Goal: Book appointment/travel/reservation

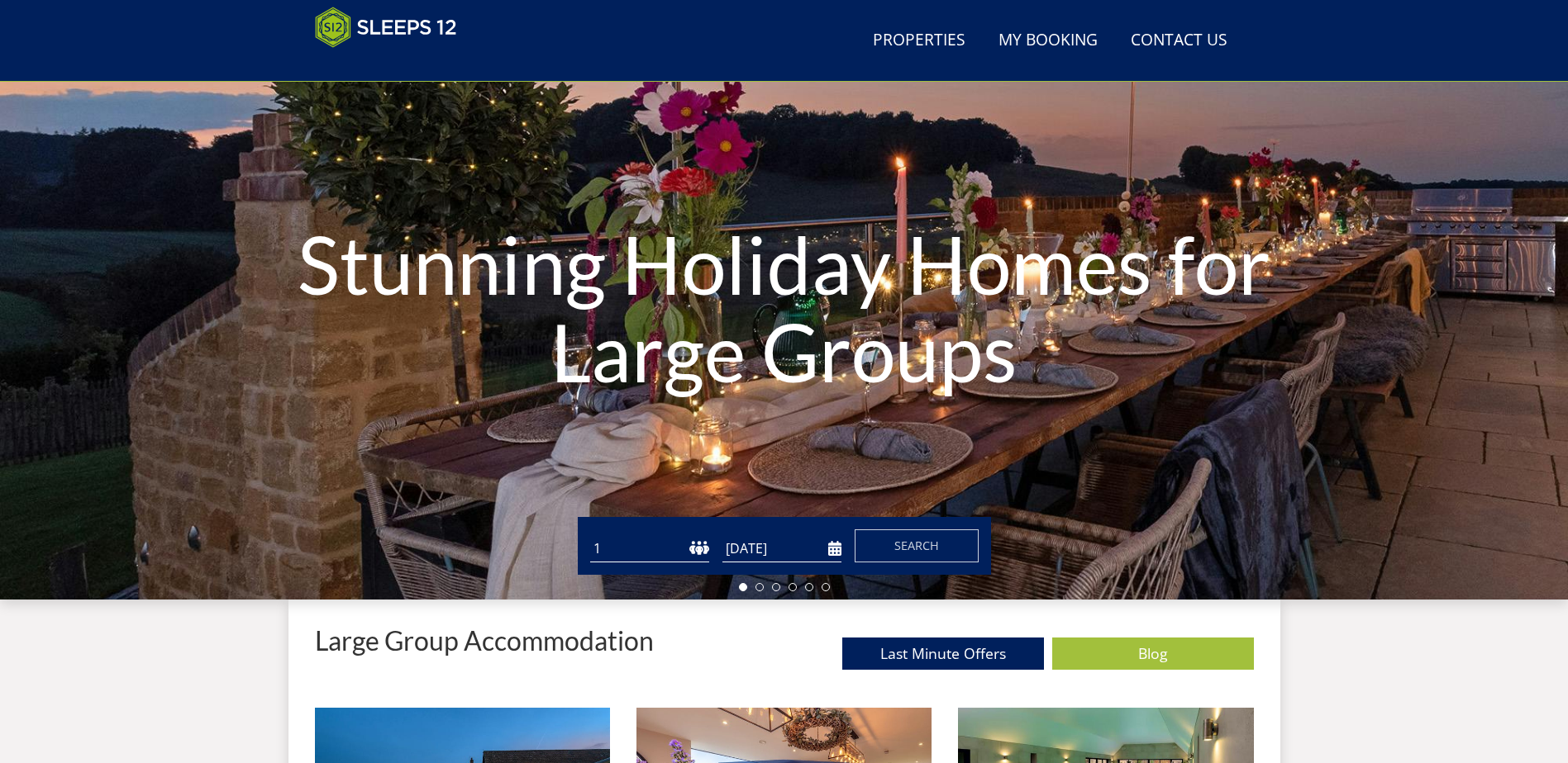
scroll to position [97, 0]
click at [770, 554] on input "[DATE]" at bounding box center [781, 548] width 119 height 27
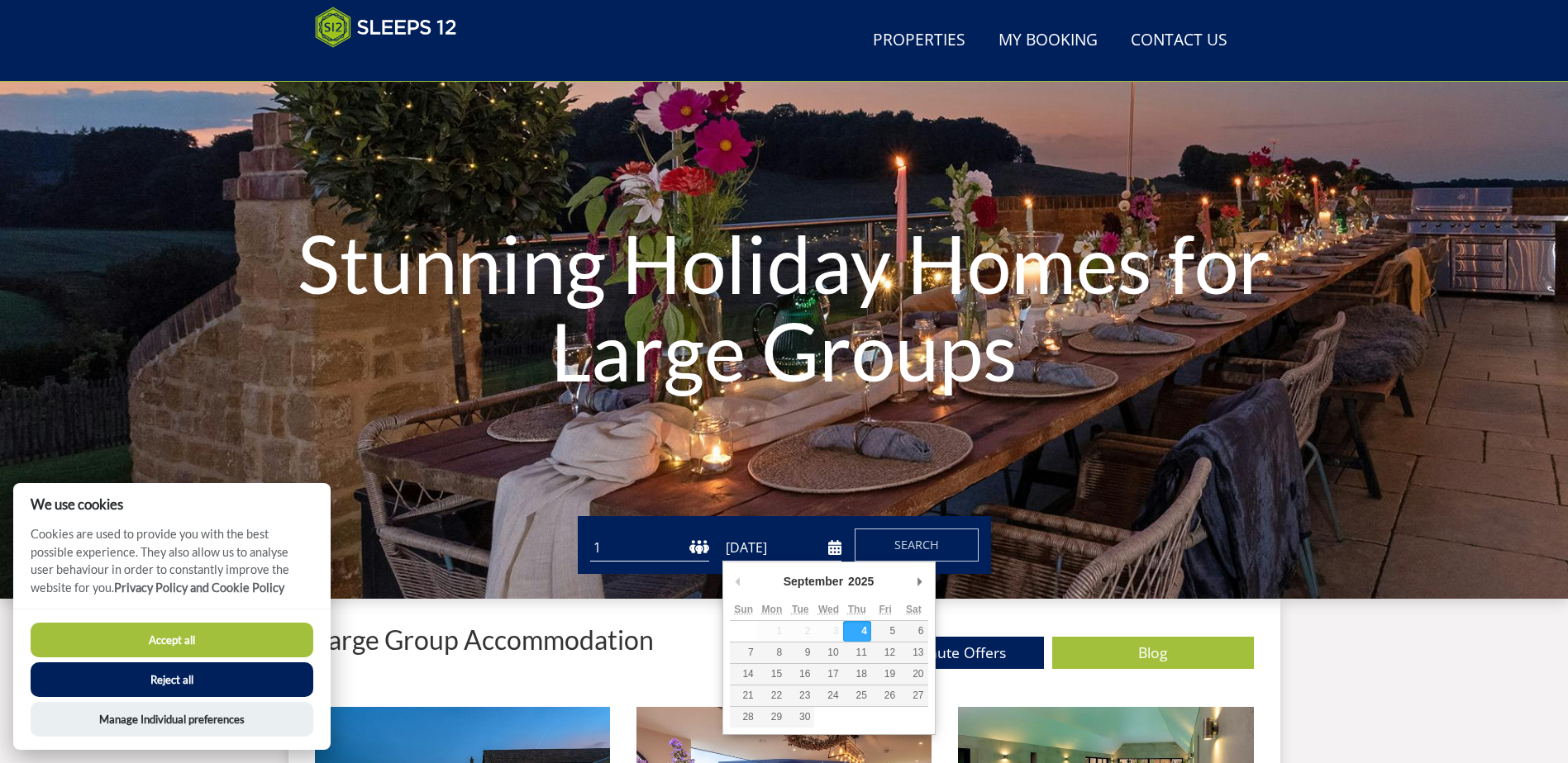
click at [832, 547] on input "[DATE]" at bounding box center [781, 548] width 119 height 27
type input "[DATE]"
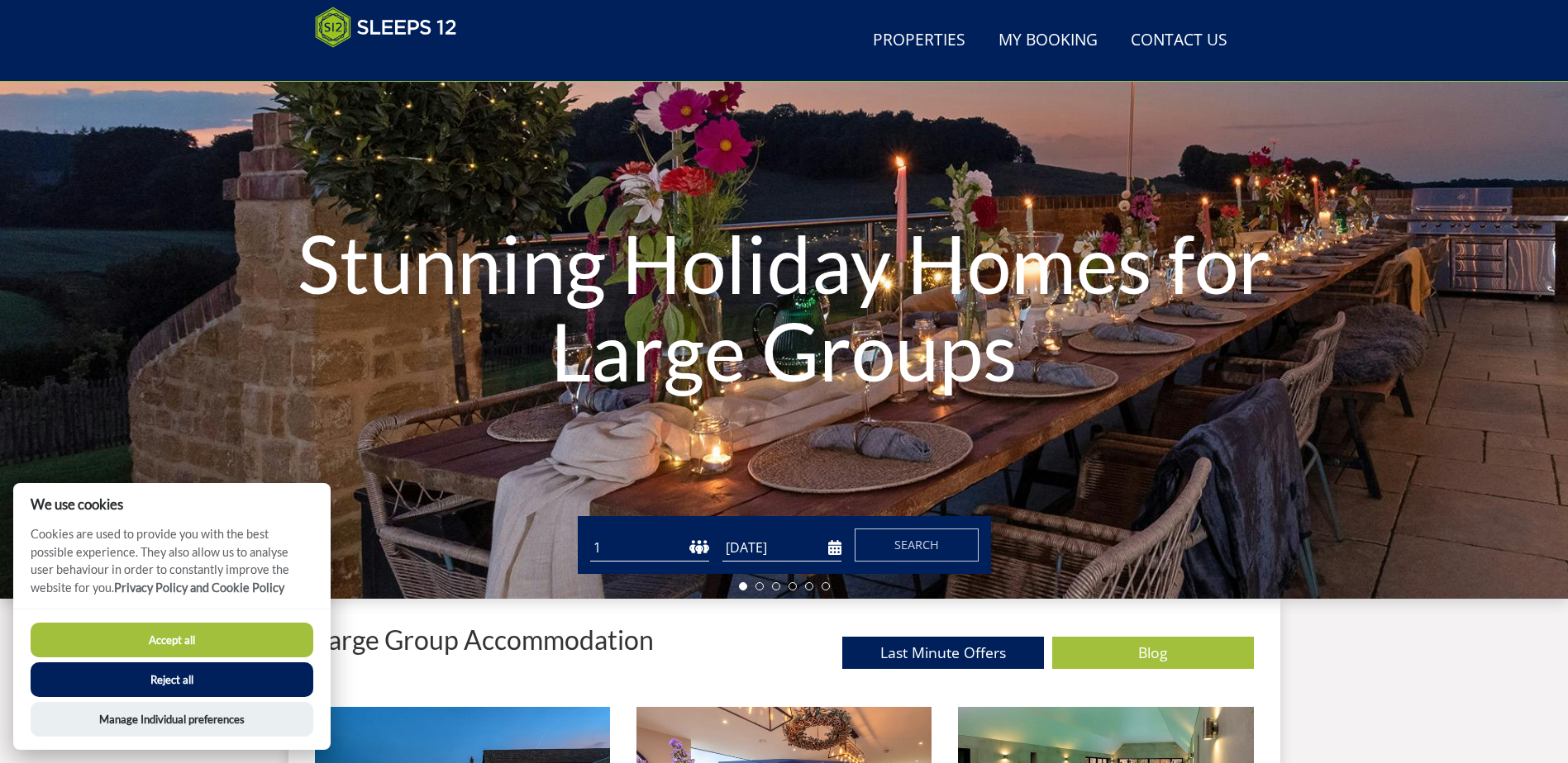
click at [692, 548] on select "1 2 3 4 5 6 7 8 9 10 11 12 13 14 15 16 17 18 19 20 21 22 23 24 25 26 27 28 29 3…" at bounding box center [650, 548] width 119 height 27
select select "8"
click at [590, 534] on select "1 2 3 4 5 6 7 8 9 10 11 12 13 14 15 16 17 18 19 20 21 22 23 24 25 26 27 28 29 3…" at bounding box center [650, 548] width 119 height 27
click at [924, 545] on span "Search" at bounding box center [916, 544] width 45 height 15
click at [168, 643] on button "Accept all" at bounding box center [172, 640] width 283 height 35
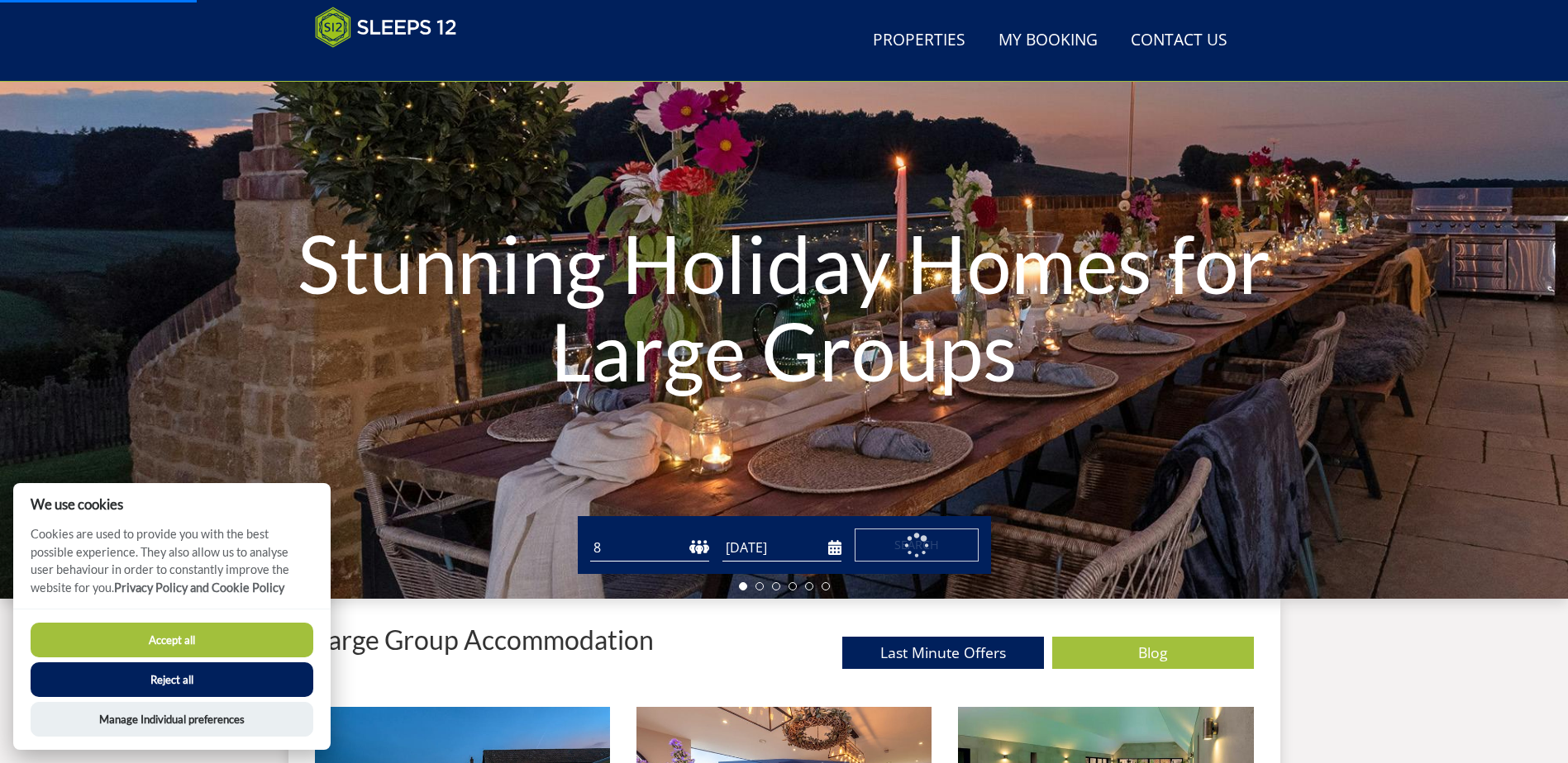
checkbox input "true"
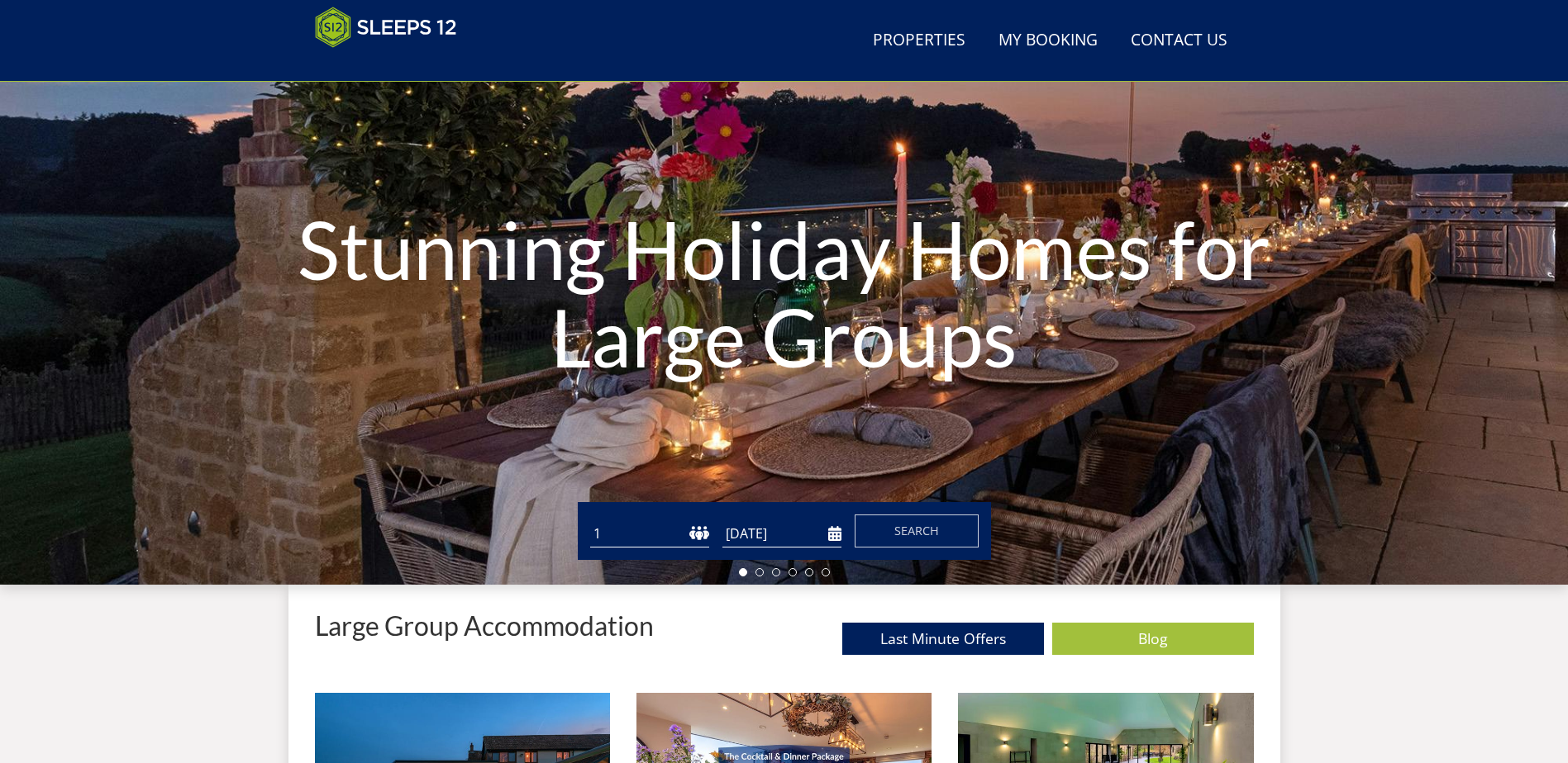
scroll to position [17, 0]
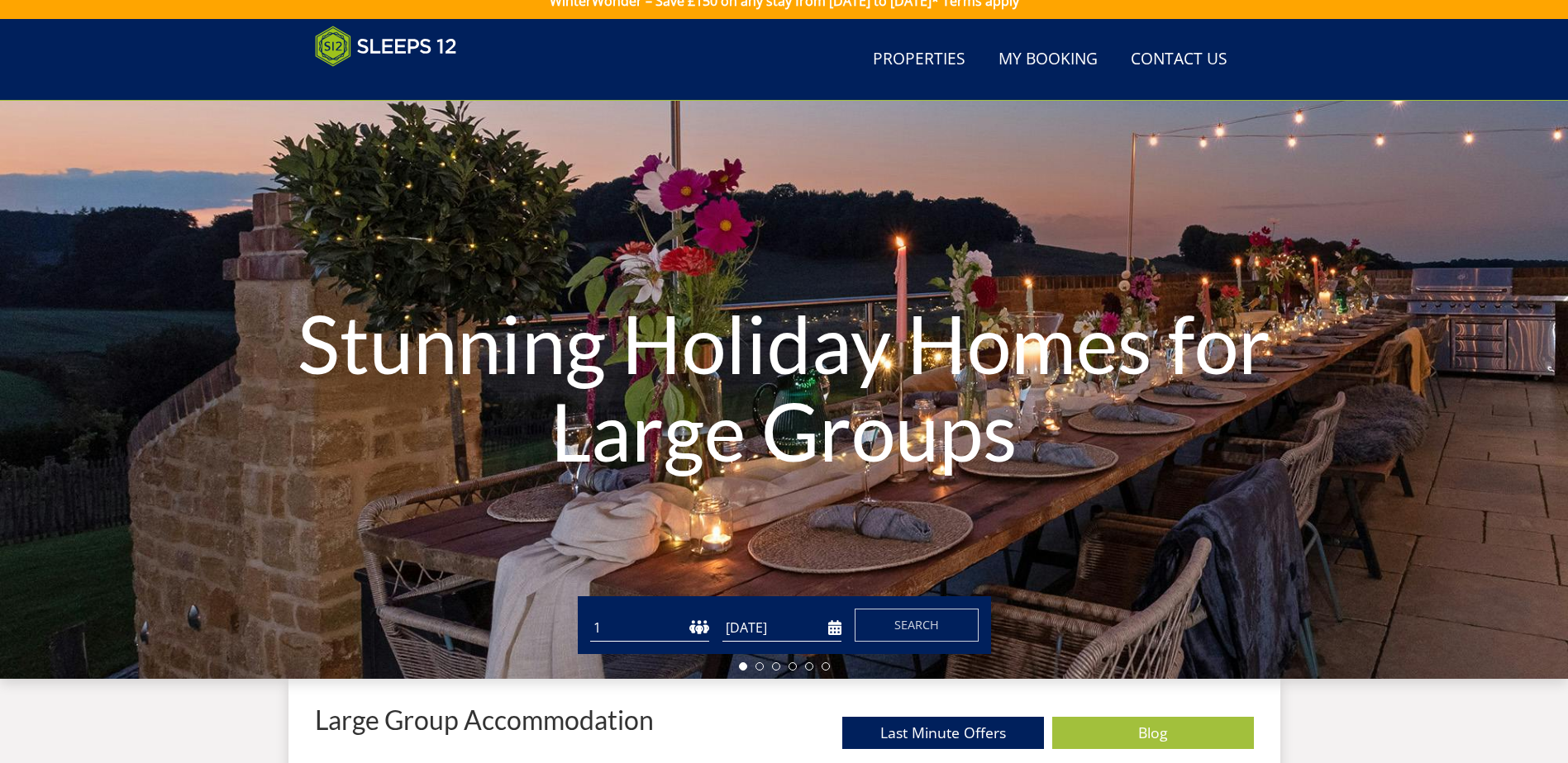
click at [700, 628] on select "1 2 3 4 5 6 7 8 9 10 11 12 13 14 15 16 17 18 19 20 21 22 23 24 25 26 27 28 29 3…" at bounding box center [650, 628] width 119 height 27
select select "8"
click at [590, 615] on select "1 2 3 4 5 6 7 8 9 10 11 12 13 14 15 16 17 18 19 20 21 22 23 24 25 26 27 28 29 3…" at bounding box center [650, 628] width 119 height 27
click at [785, 614] on form "Guests 1 2 3 4 5 6 7 8 9 10 11 12 13 14 15 16 17 18 19 20 21 22 23 24 25 26 27 …" at bounding box center [785, 625] width 389 height 33
click at [785, 636] on input "[DATE]" at bounding box center [781, 628] width 119 height 27
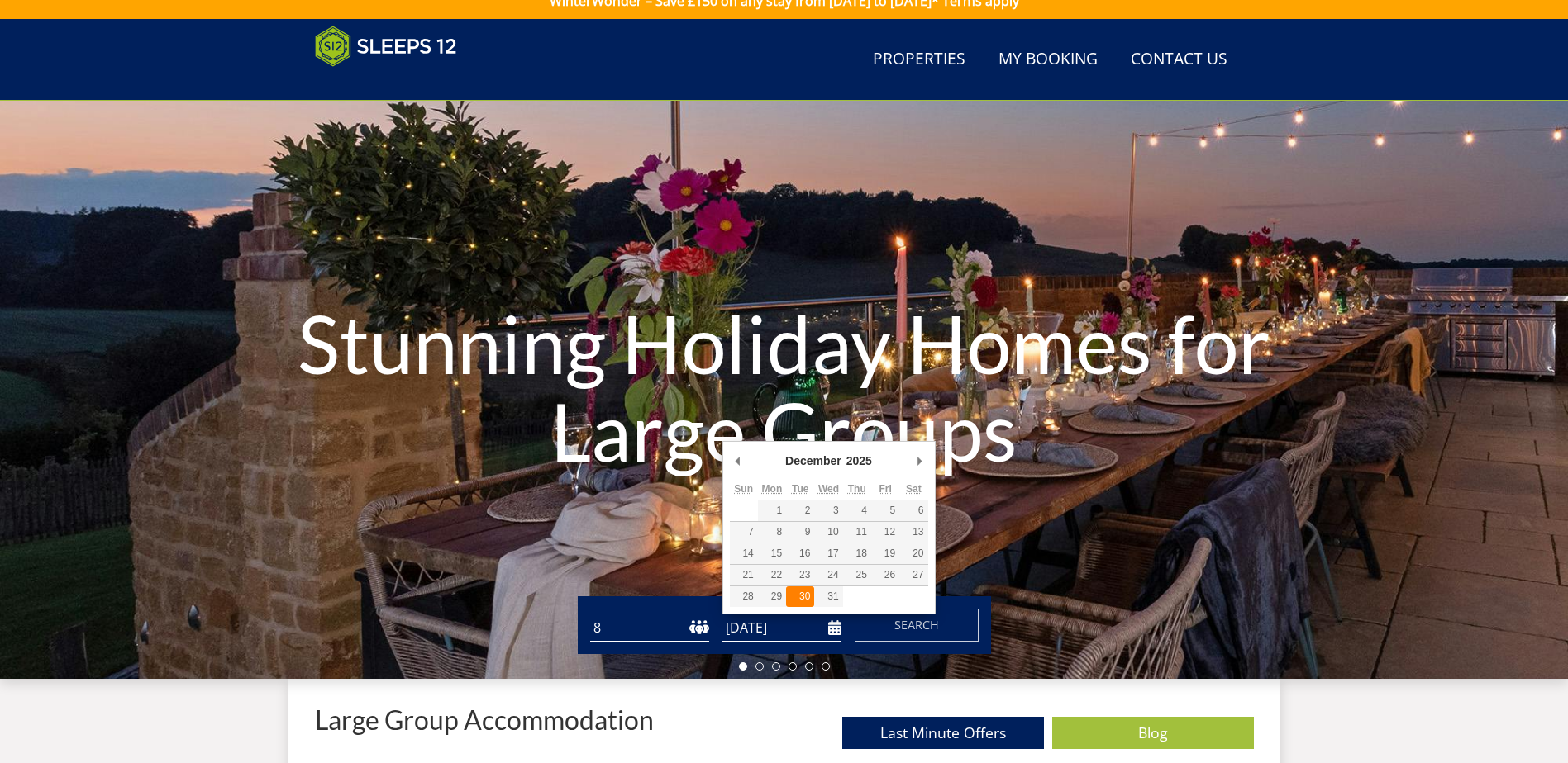
type input "[DATE]"
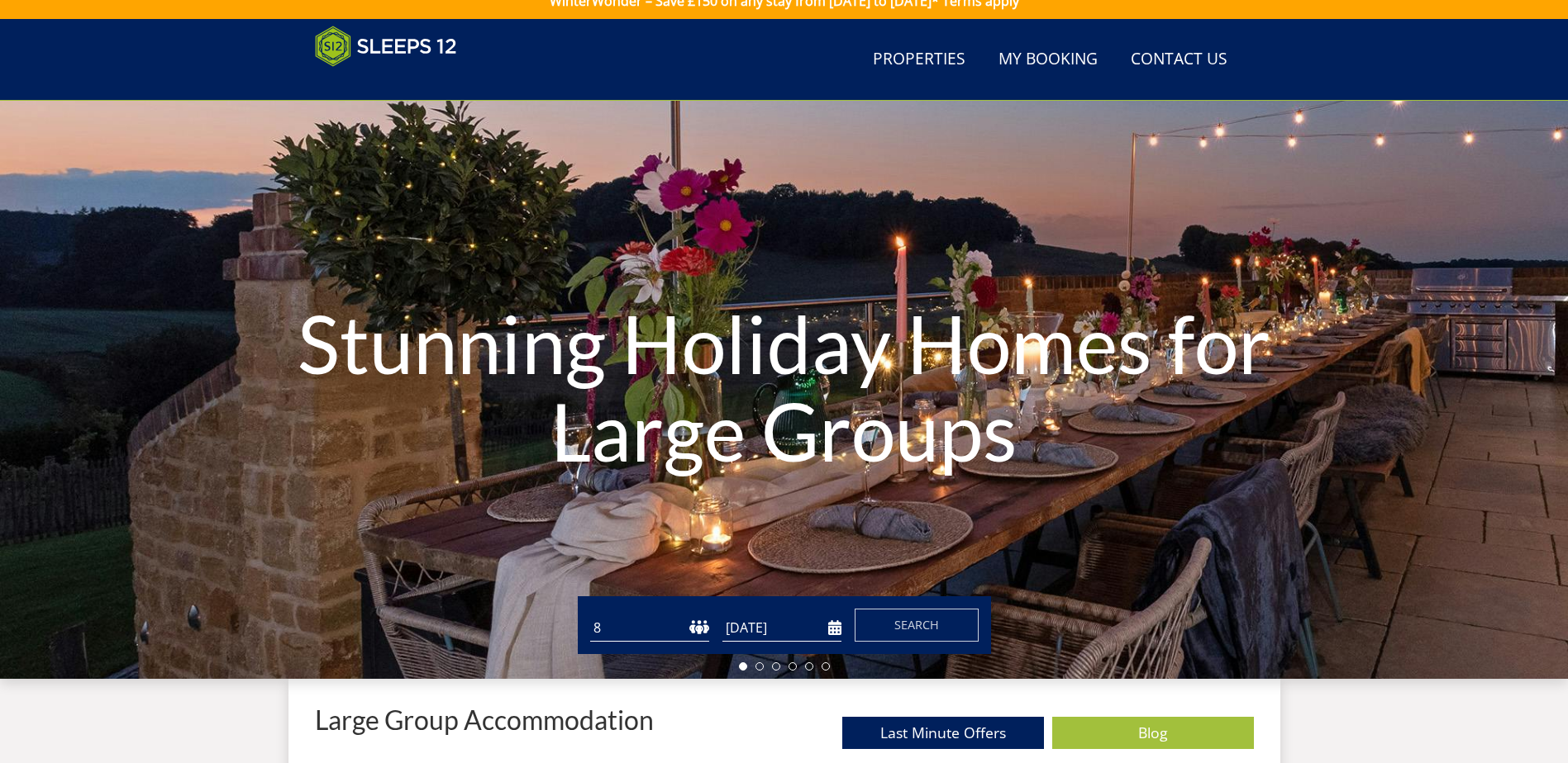
click at [757, 661] on div "Stunning Holiday Homes for Large Groups" at bounding box center [784, 390] width 1568 height 579
click at [760, 663] on li at bounding box center [759, 666] width 8 height 8
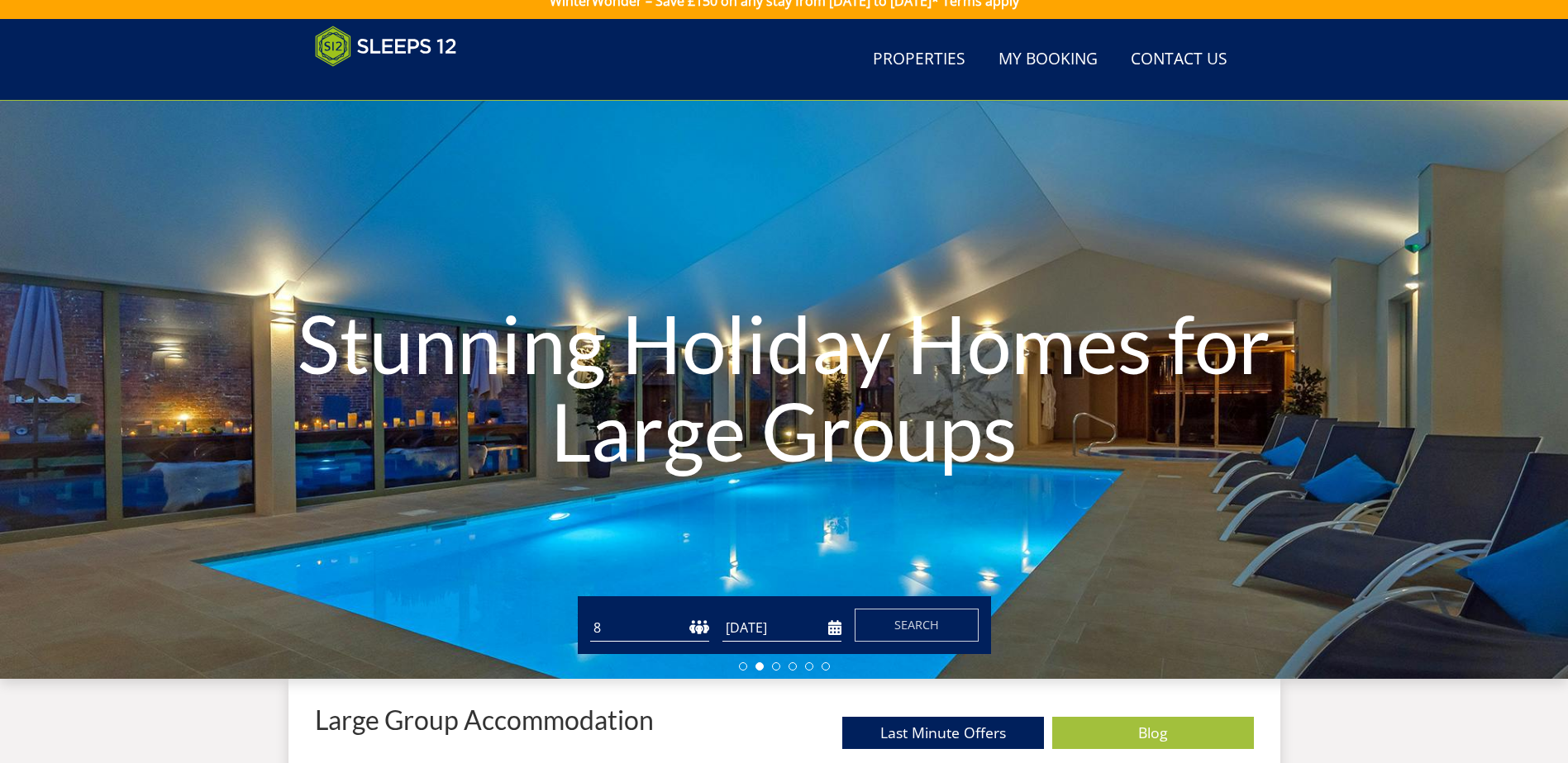
click at [782, 665] on ul at bounding box center [784, 666] width 91 height 8
click at [789, 664] on li at bounding box center [792, 666] width 8 height 8
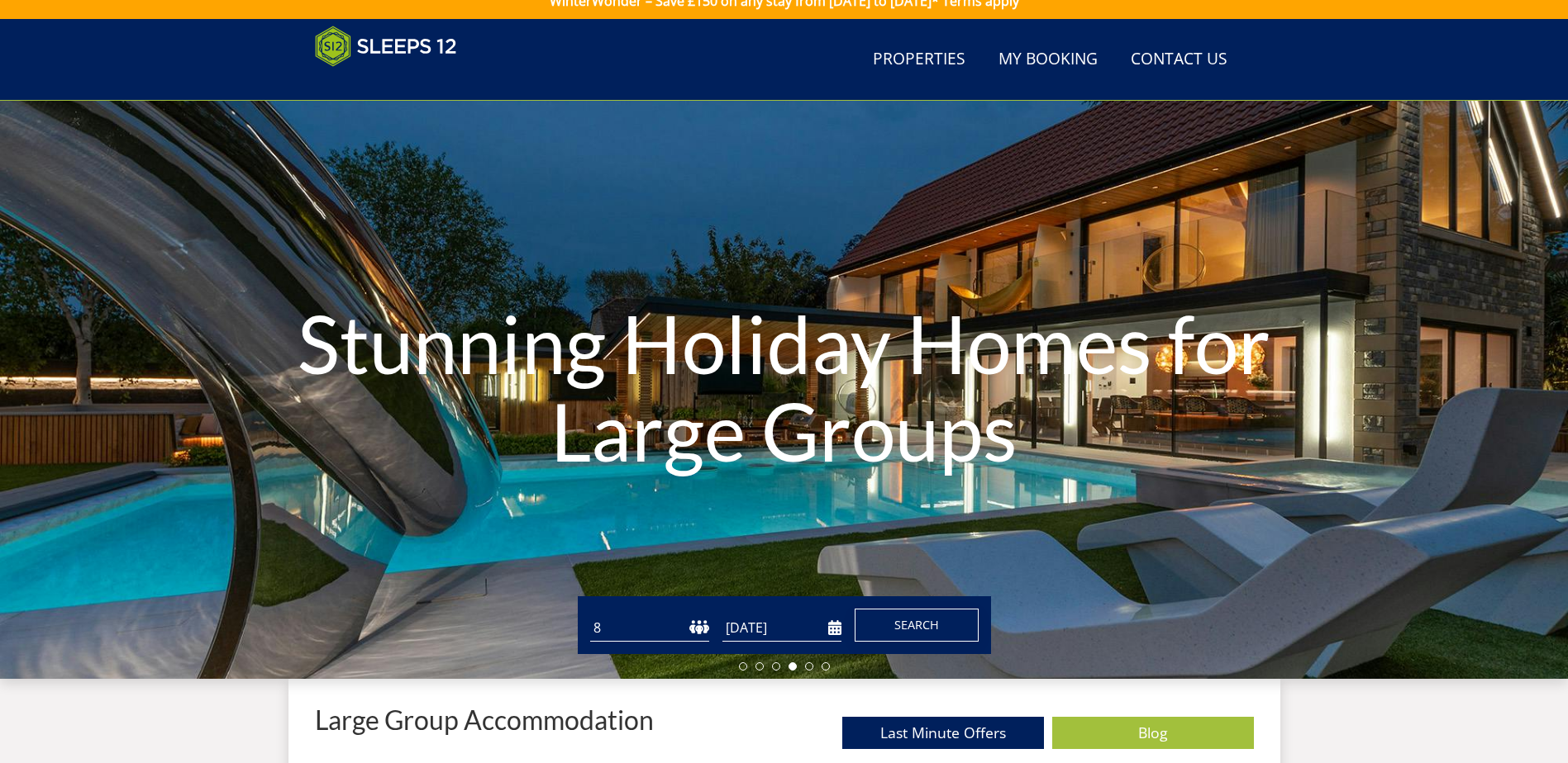
click at [931, 621] on span "Search" at bounding box center [916, 624] width 45 height 15
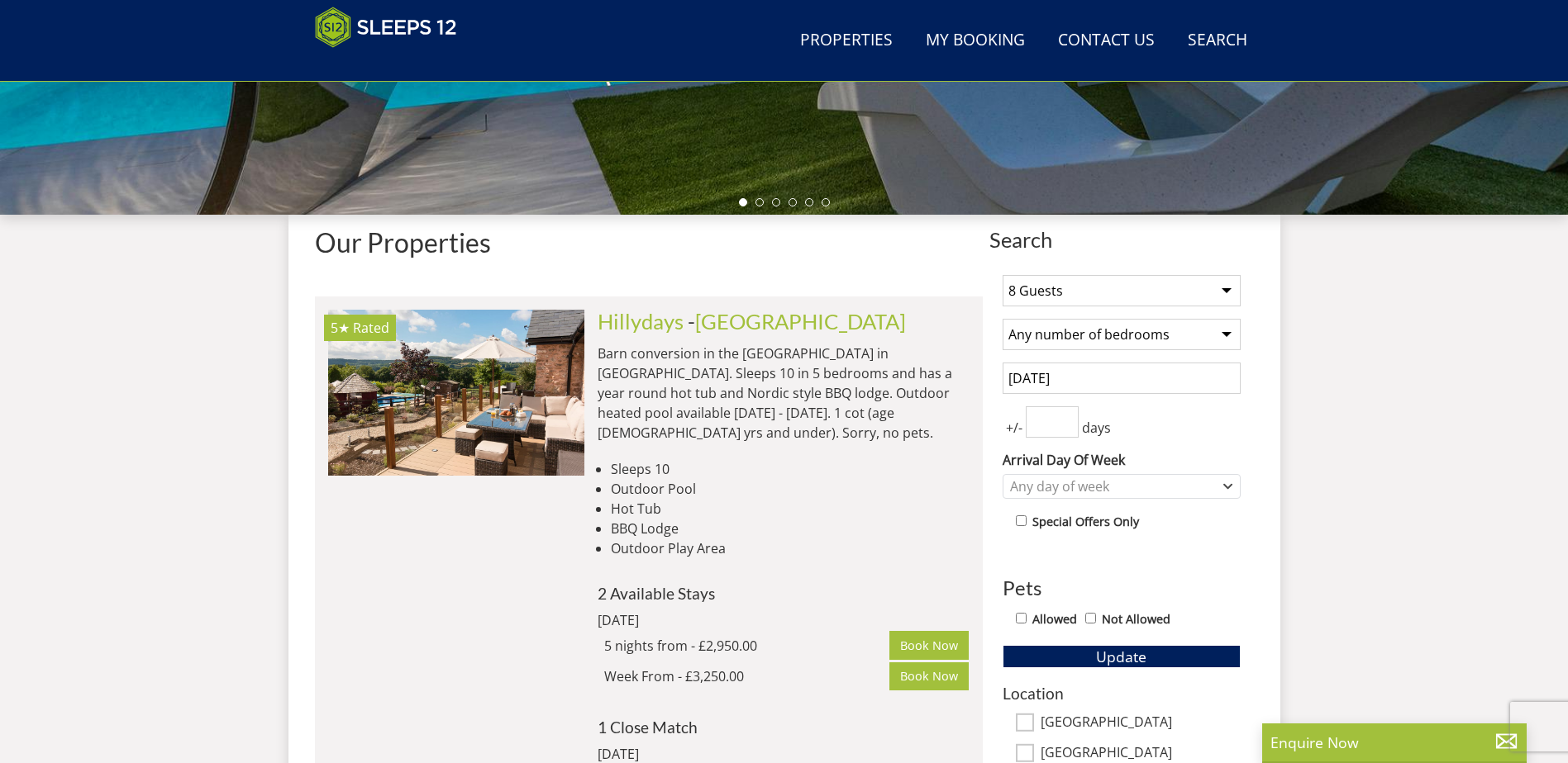
scroll to position [510, 0]
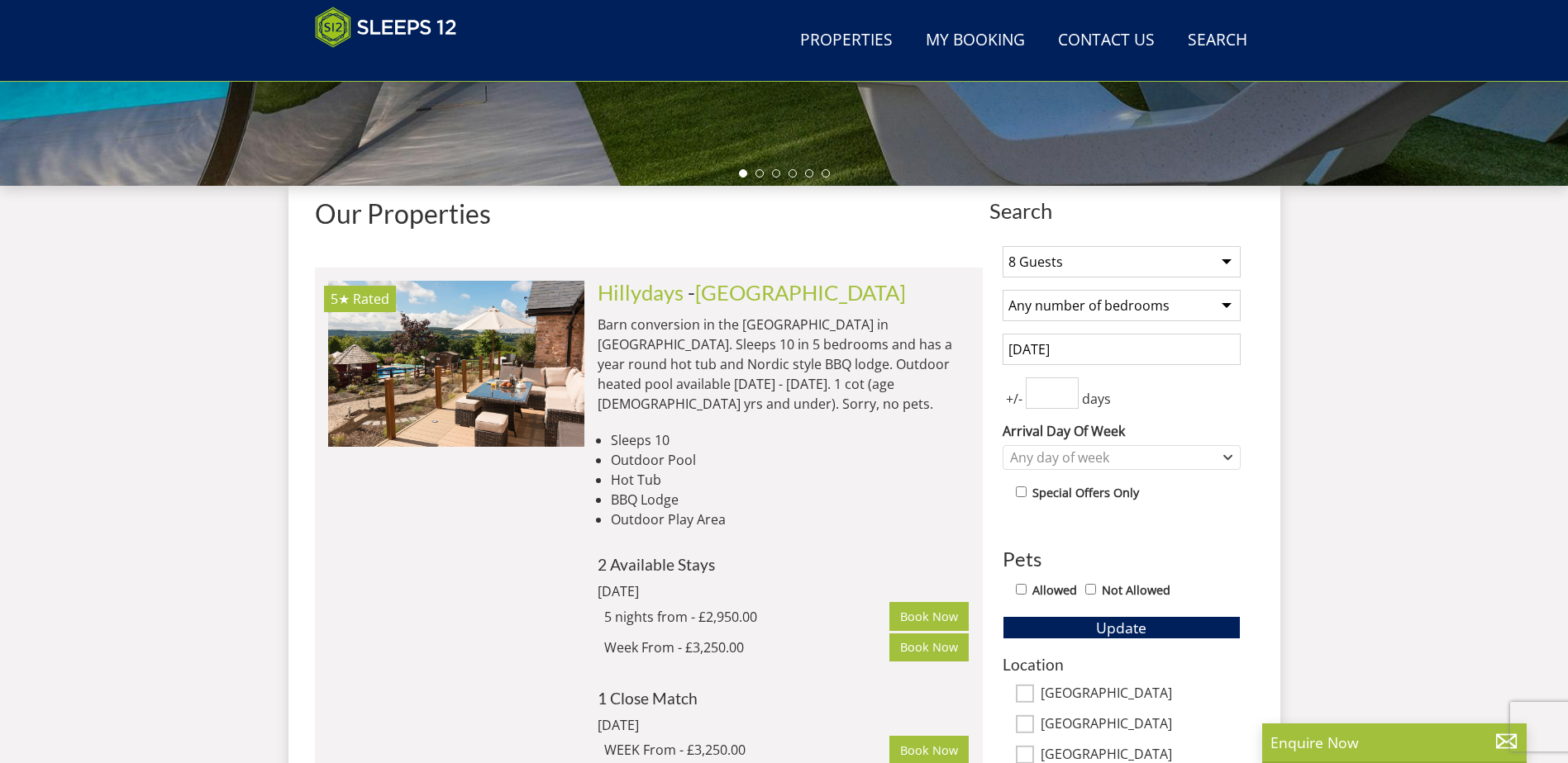
click at [1023, 590] on input "Allowed" at bounding box center [1021, 589] width 11 height 11
checkbox input "true"
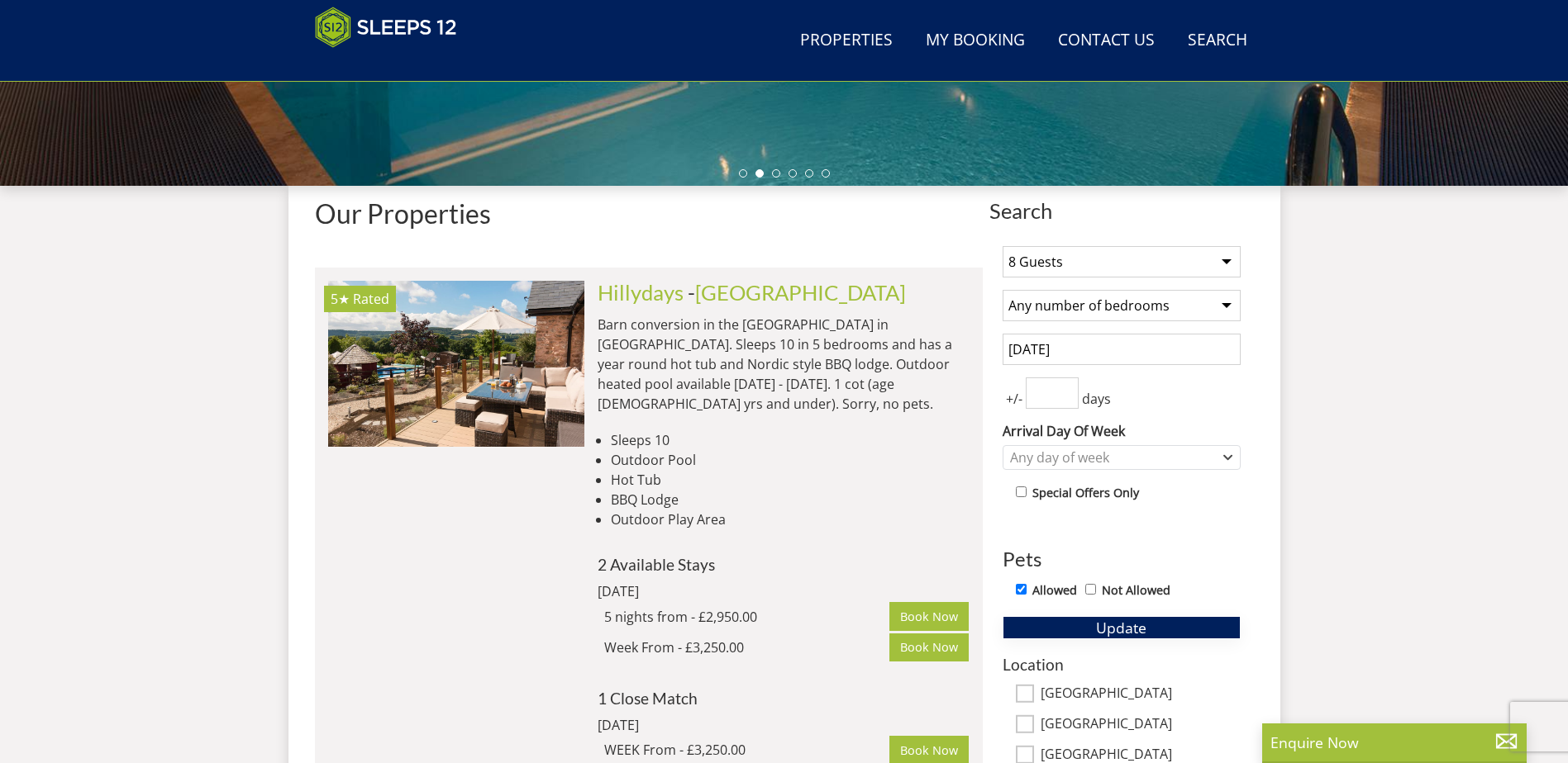
click at [1120, 630] on span "Update" at bounding box center [1122, 628] width 50 height 20
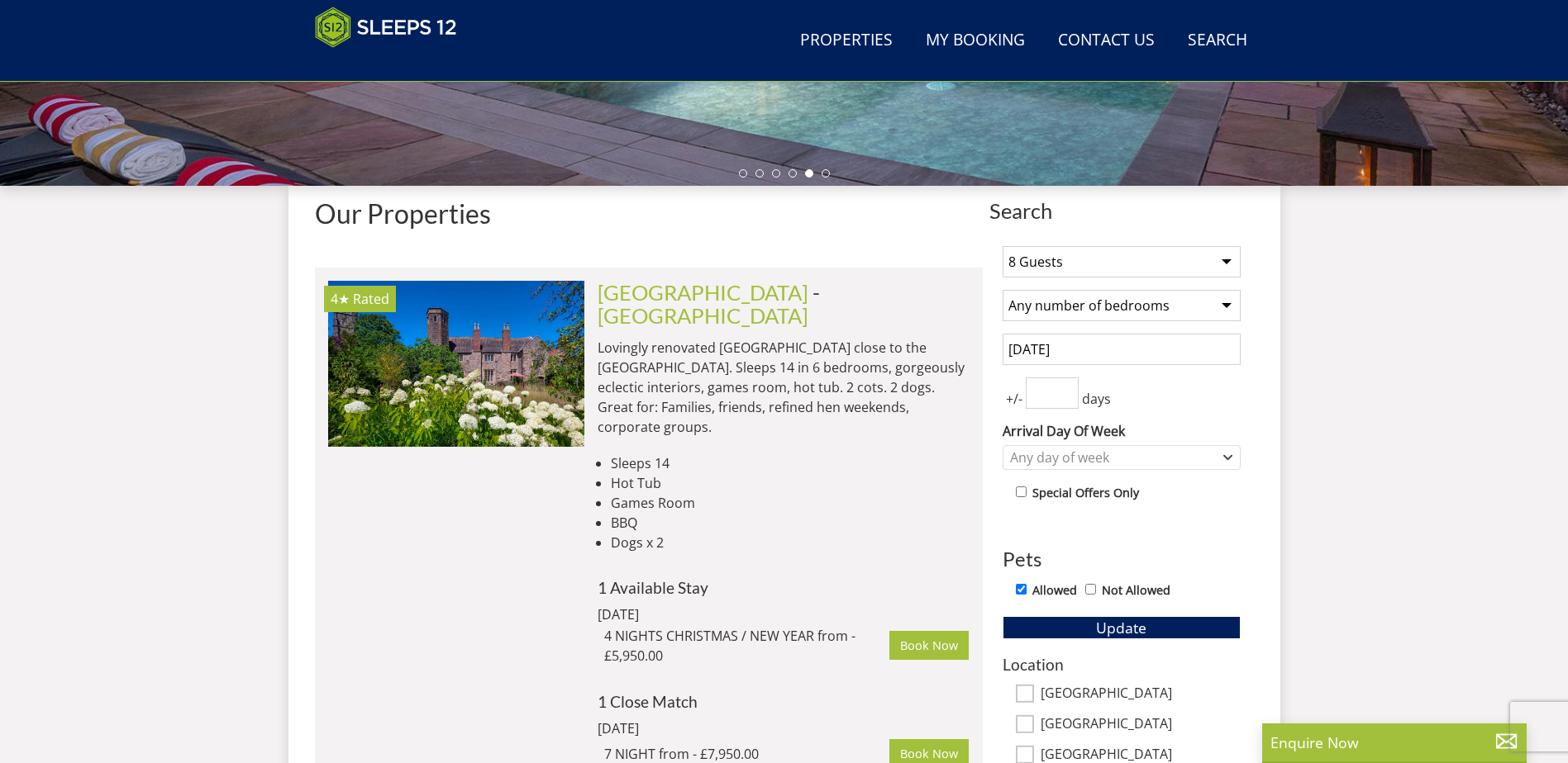
click at [1137, 260] on select "1 Guest 2 Guests 3 Guests 4 Guests 5 Guests 6 Guests 7 Guests 8 Guests 9 Guests…" at bounding box center [1122, 262] width 238 height 31
select select "6"
click at [1003, 247] on select "1 Guest 2 Guests 3 Guests 4 Guests 5 Guests 6 Guests 7 Guests 8 Guests 9 Guests…" at bounding box center [1122, 262] width 238 height 31
click at [1114, 309] on select "Any number of bedrooms 3 Bedrooms 4 Bedrooms 5 Bedrooms 6 Bedrooms 7 Bedrooms 8…" at bounding box center [1122, 305] width 238 height 31
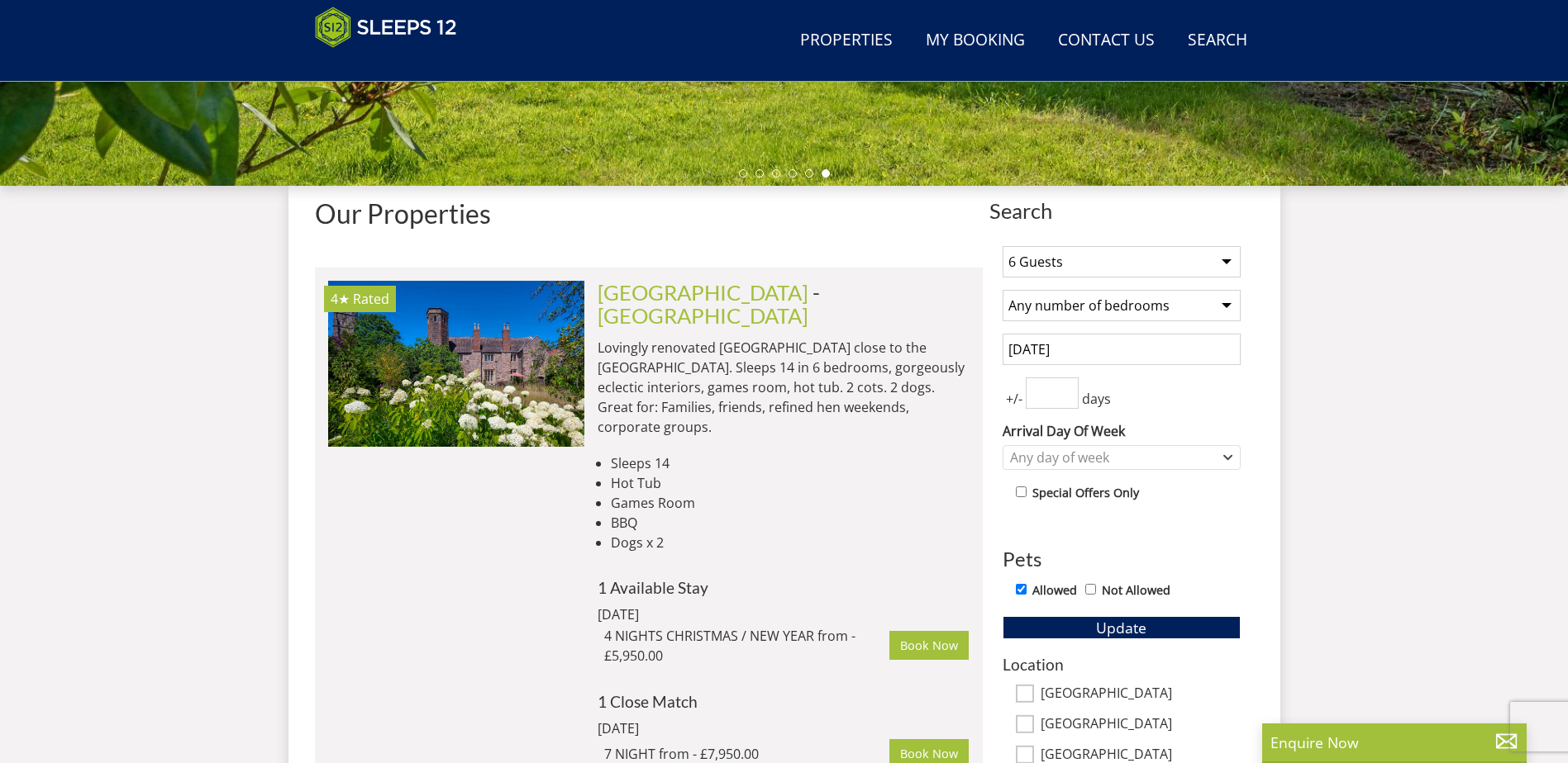
select select "3"
click at [1003, 290] on select "Any number of bedrooms 3 Bedrooms 4 Bedrooms 5 Bedrooms 6 Bedrooms 7 Bedrooms 8…" at bounding box center [1122, 305] width 238 height 31
click at [1116, 629] on span "Update" at bounding box center [1122, 628] width 50 height 20
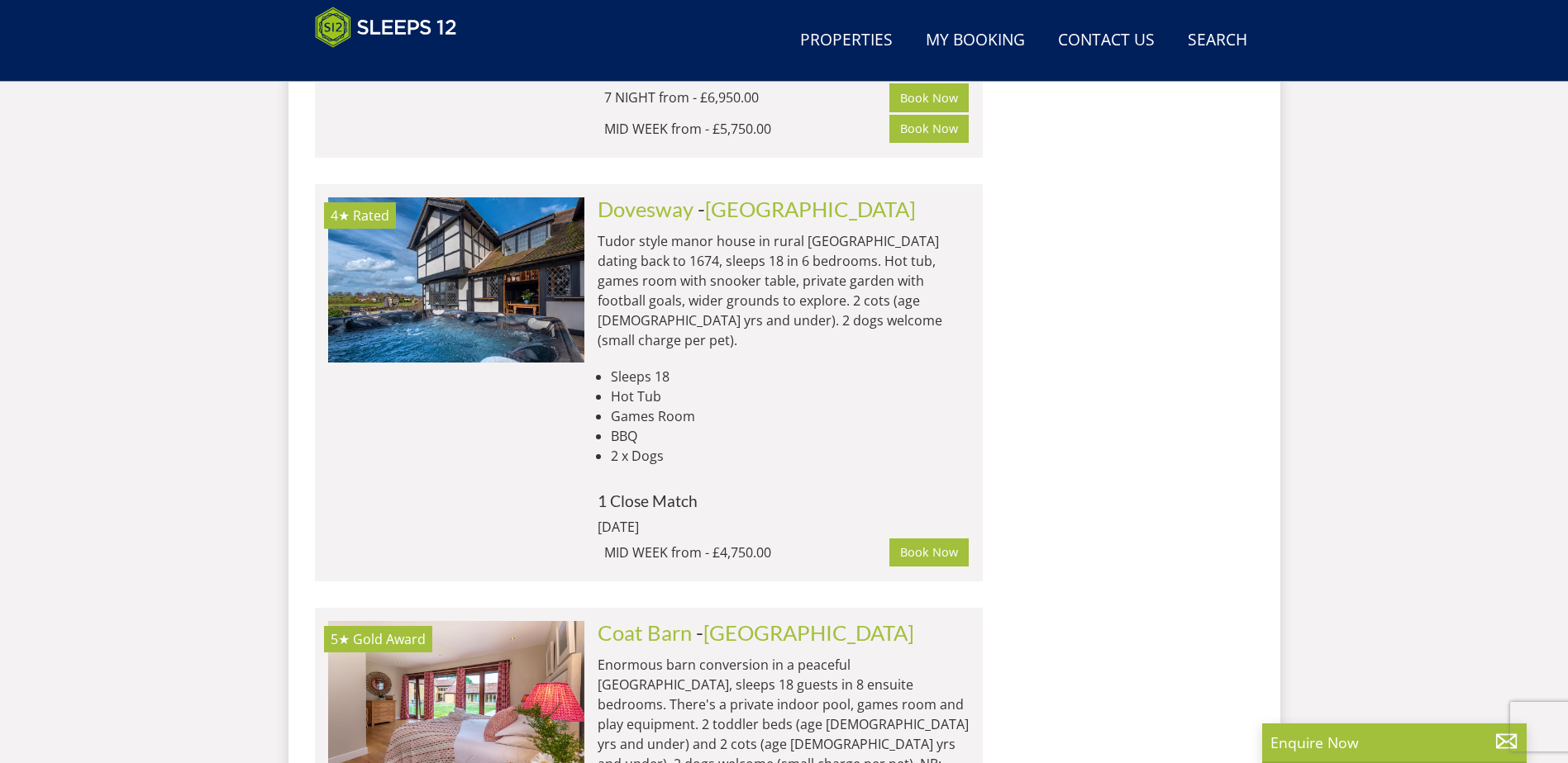
scroll to position [8524, 0]
